Goal: Information Seeking & Learning: Learn about a topic

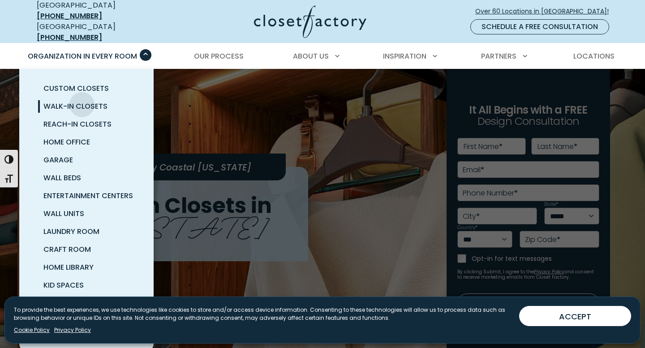
click at [82, 101] on span "Walk-In Closets" at bounding box center [75, 106] width 64 height 10
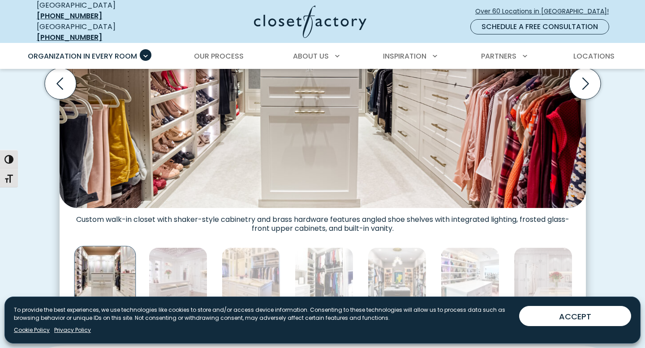
scroll to position [390, 0]
click at [579, 87] on icon "Next slide" at bounding box center [584, 83] width 31 height 31
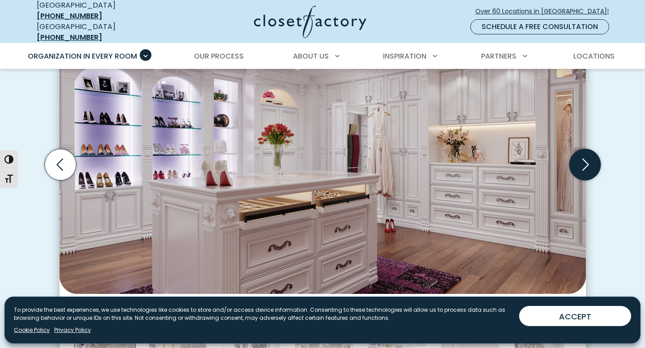
scroll to position [307, 0]
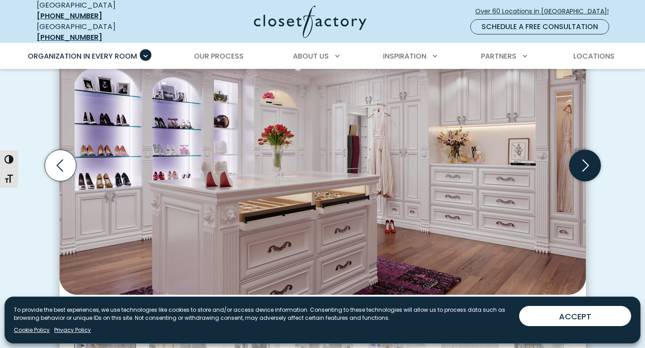
click at [584, 159] on icon "Next slide" at bounding box center [584, 165] width 31 height 31
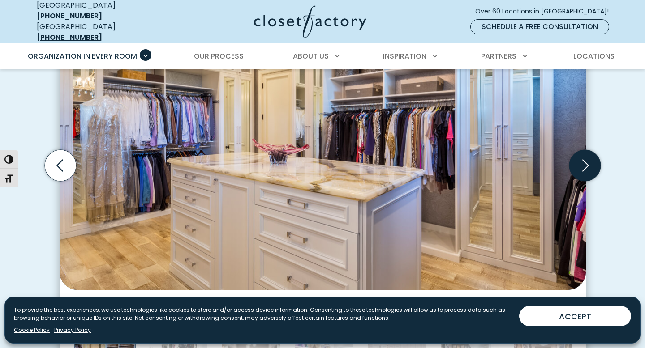
click at [584, 159] on icon "Next slide" at bounding box center [584, 165] width 31 height 31
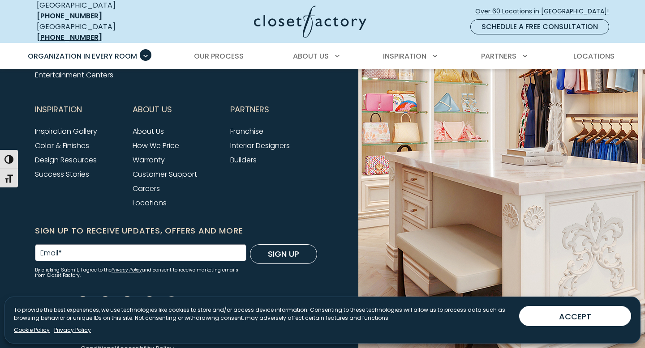
scroll to position [3129, 0]
